Goal: Communication & Community: Answer question/provide support

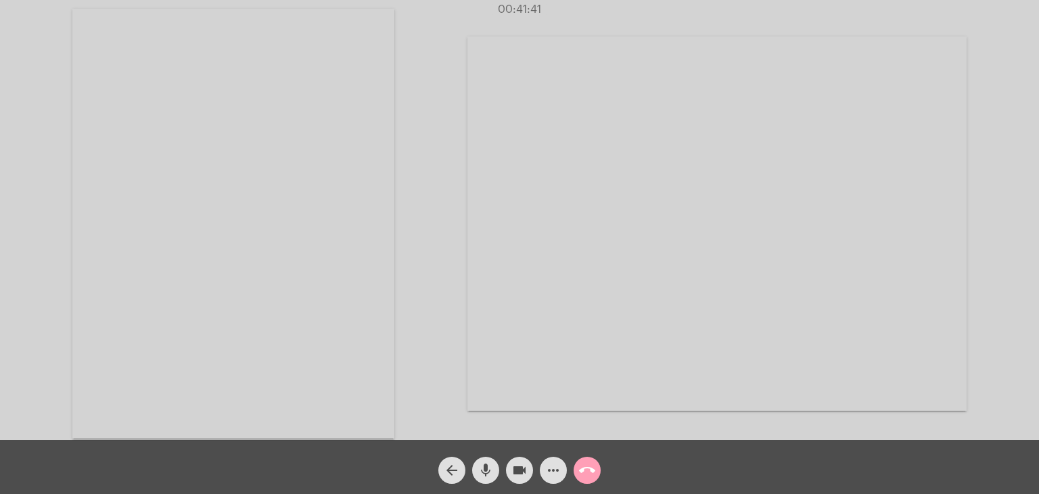
click at [595, 471] on button "call_end" at bounding box center [586, 469] width 27 height 27
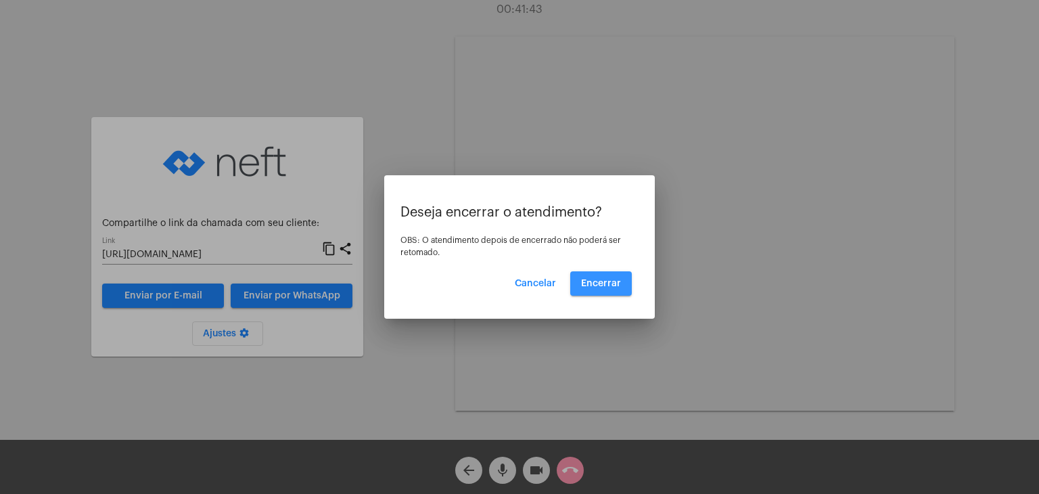
click at [605, 294] on button "Encerrar" at bounding box center [601, 283] width 62 height 24
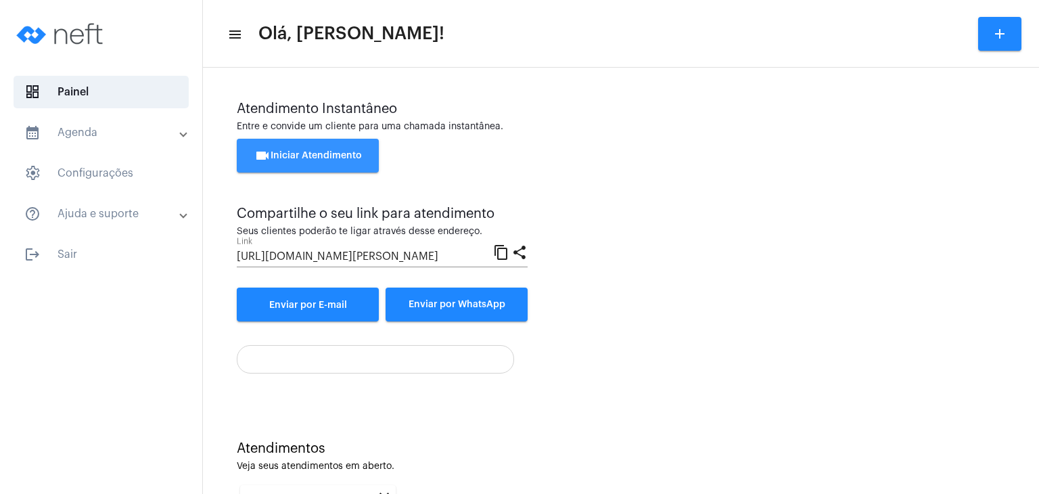
click at [338, 164] on button "videocam Iniciar Atendimento" at bounding box center [308, 156] width 142 height 34
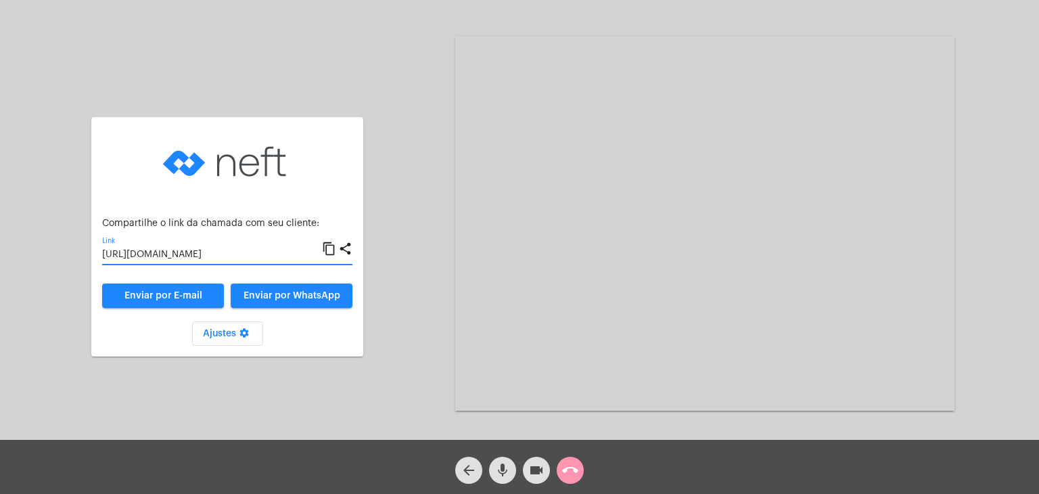
click at [219, 254] on input "[URL][DOMAIN_NAME]" at bounding box center [212, 254] width 220 height 11
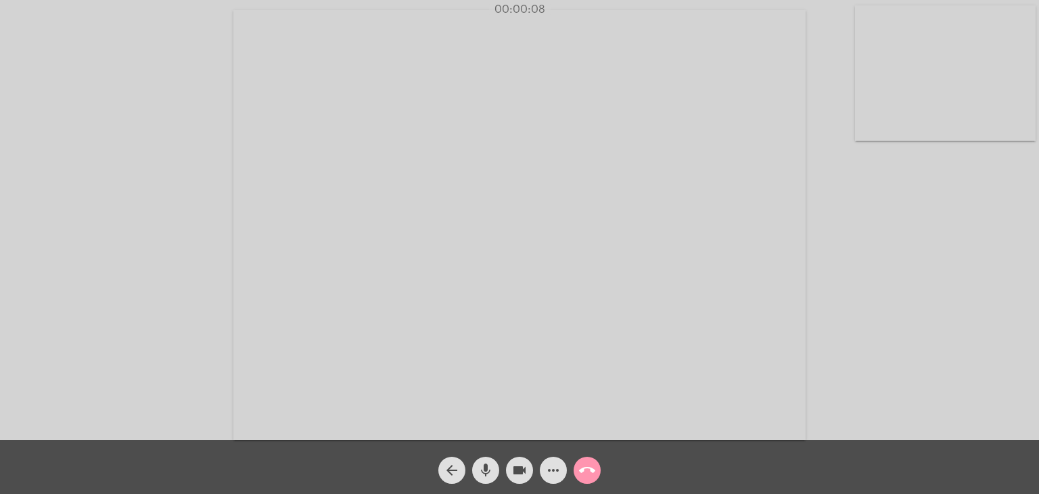
click at [934, 62] on video at bounding box center [945, 72] width 181 height 135
click at [719, 141] on video at bounding box center [657, 223] width 572 height 429
